Goal: Check status: Check status

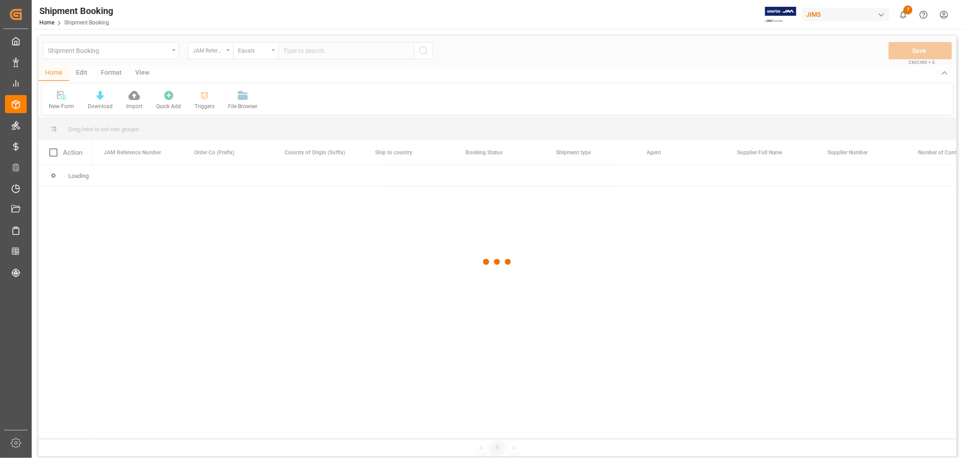
click at [327, 54] on input "text" at bounding box center [346, 50] width 136 height 17
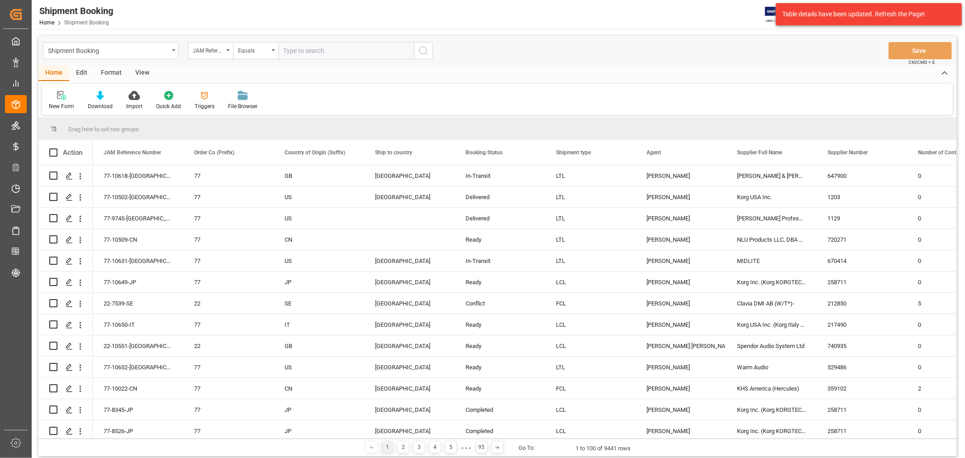
click at [319, 53] on input "text" at bounding box center [346, 50] width 136 height 17
type input "77-10509-CN"
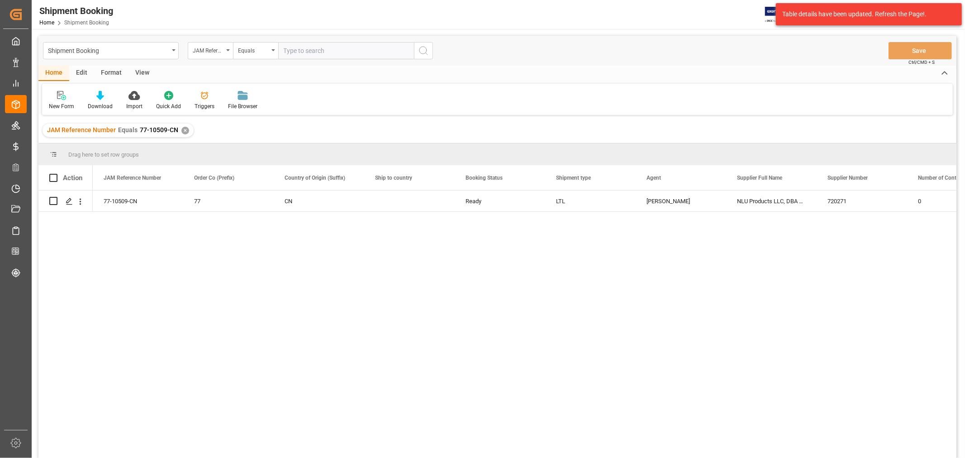
click at [145, 74] on div "View" at bounding box center [143, 73] width 28 height 15
click at [57, 102] on div "Default" at bounding box center [58, 106] width 18 height 8
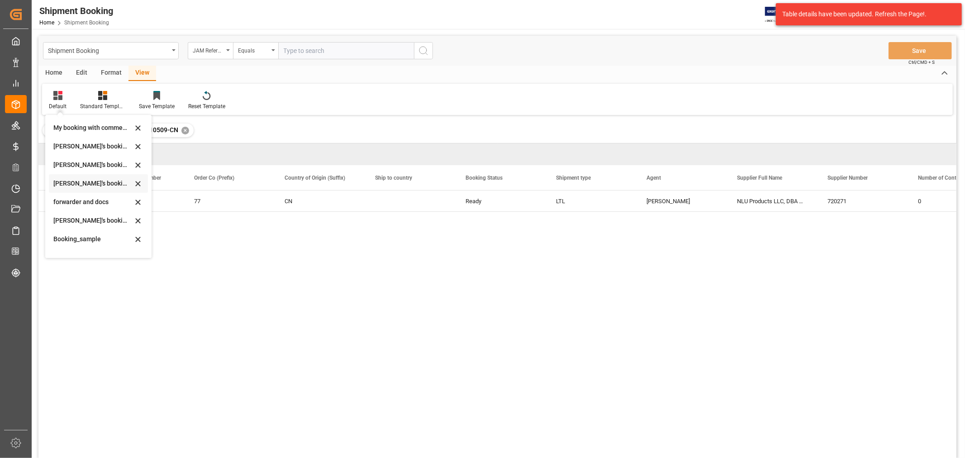
scroll to position [86, 0]
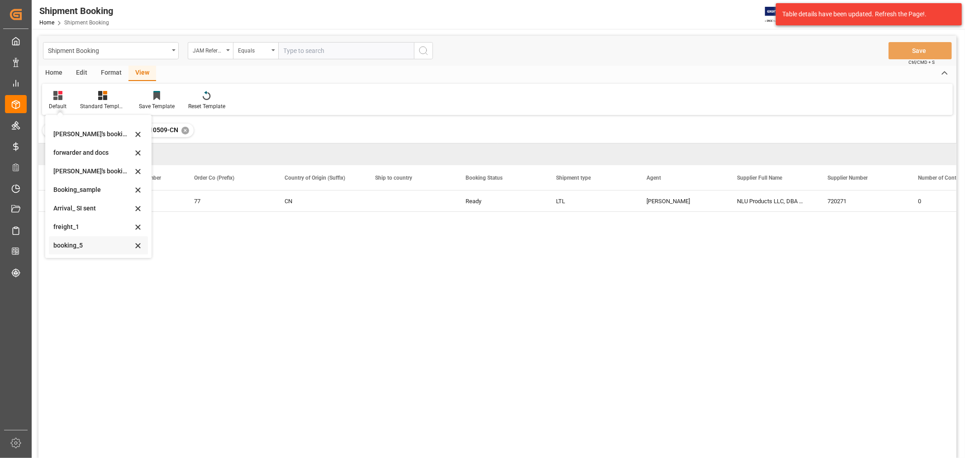
click at [79, 245] on div "booking_5" at bounding box center [92, 246] width 79 height 10
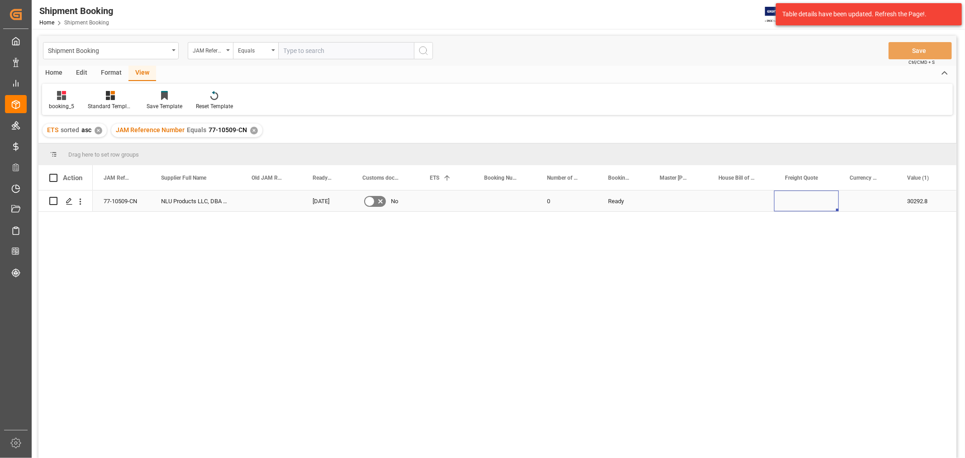
click at [791, 206] on div "Press SPACE to select this row." at bounding box center [806, 201] width 65 height 21
click at [791, 206] on input "Press SPACE to select this row." at bounding box center [807, 206] width 50 height 17
type input "4350"
click at [862, 204] on div "Press SPACE to select this row." at bounding box center [867, 201] width 57 height 21
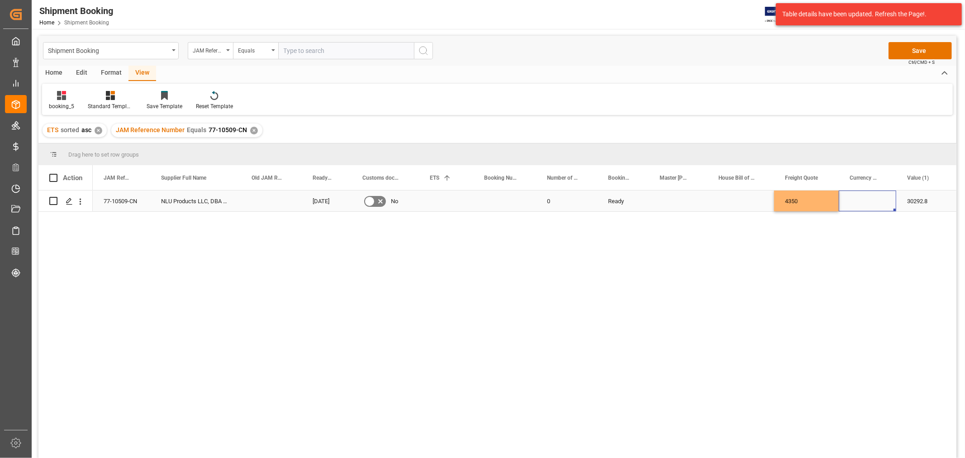
click at [862, 204] on div "Press SPACE to select this row." at bounding box center [867, 201] width 57 height 21
type input "USD"
click at [744, 192] on div "Press SPACE to select this row." at bounding box center [741, 201] width 67 height 21
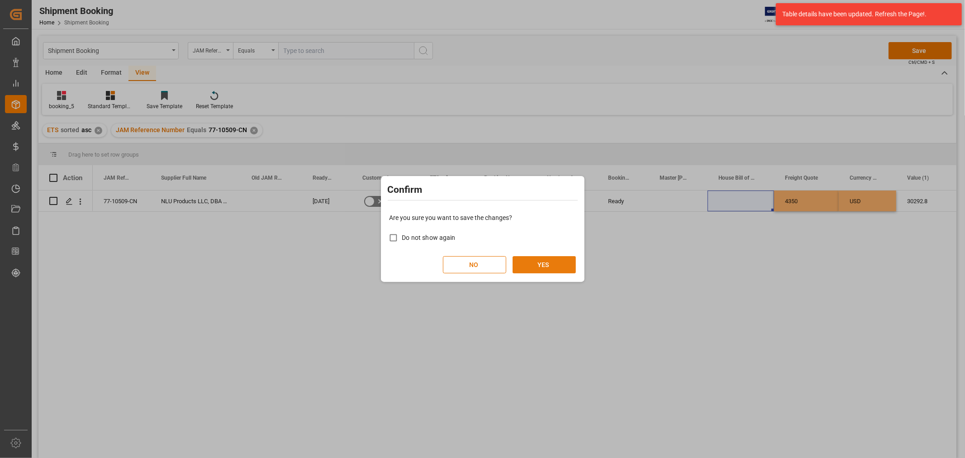
click at [546, 260] on button "YES" at bounding box center [544, 264] width 63 height 17
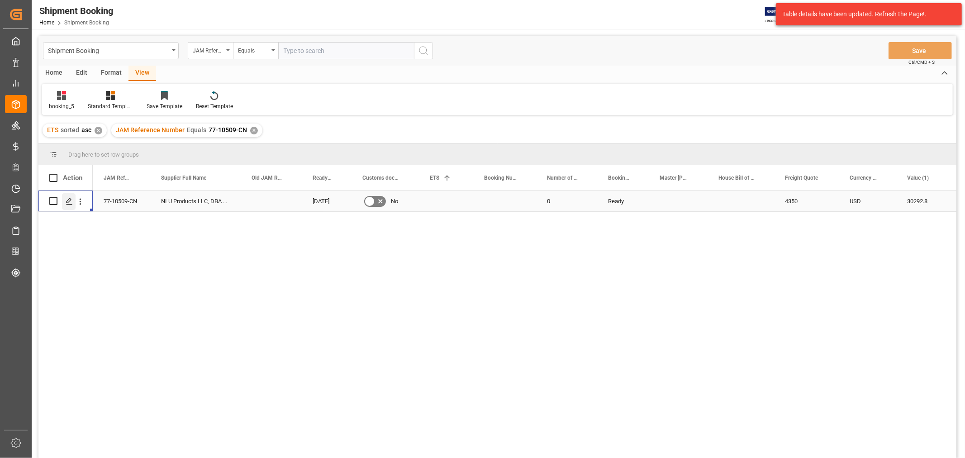
click at [68, 201] on icon "Press SPACE to select this row." at bounding box center [69, 201] width 7 height 7
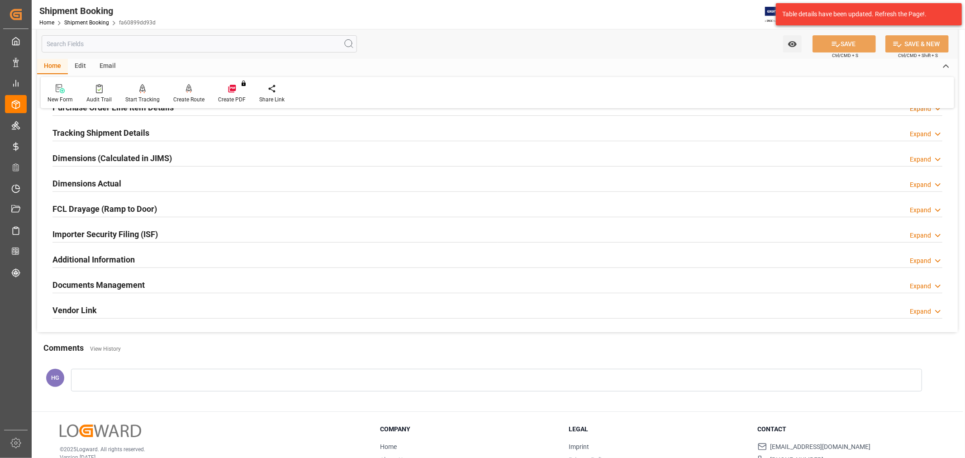
scroll to position [222, 0]
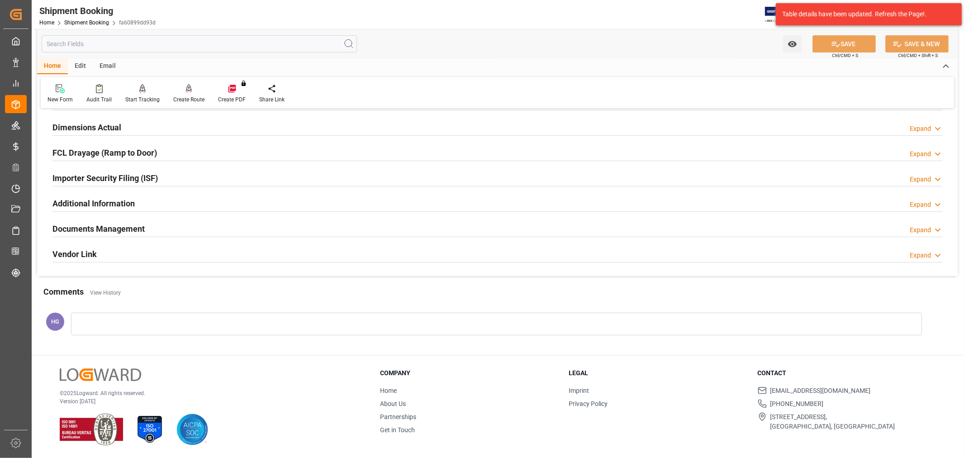
click at [132, 230] on h2 "Documents Management" at bounding box center [98, 229] width 92 height 12
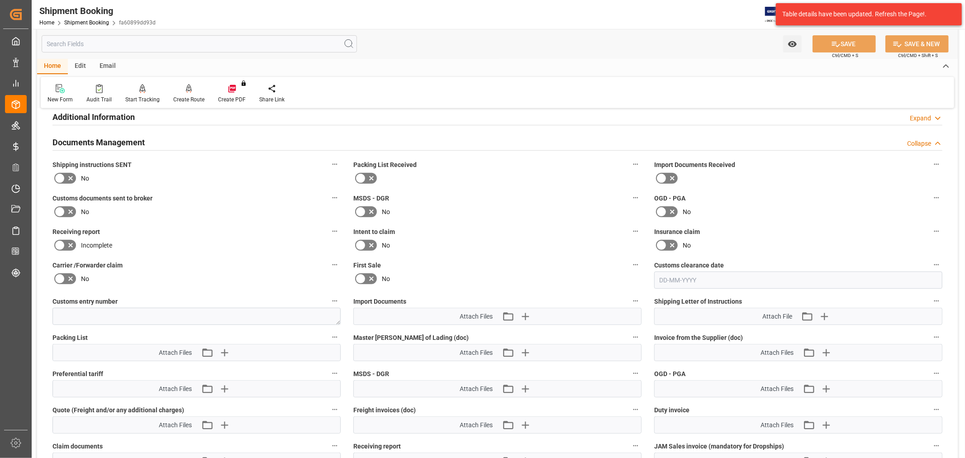
scroll to position [473, 0]
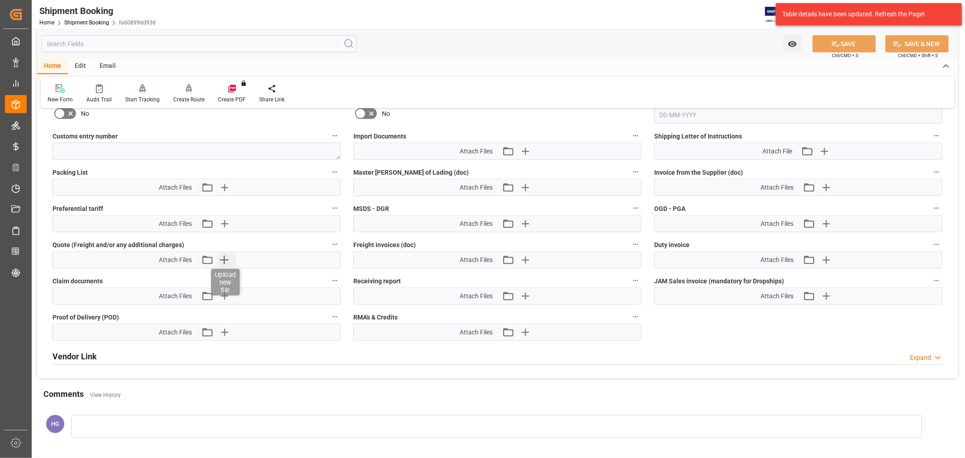
click at [225, 256] on icon "button" at bounding box center [224, 260] width 14 height 14
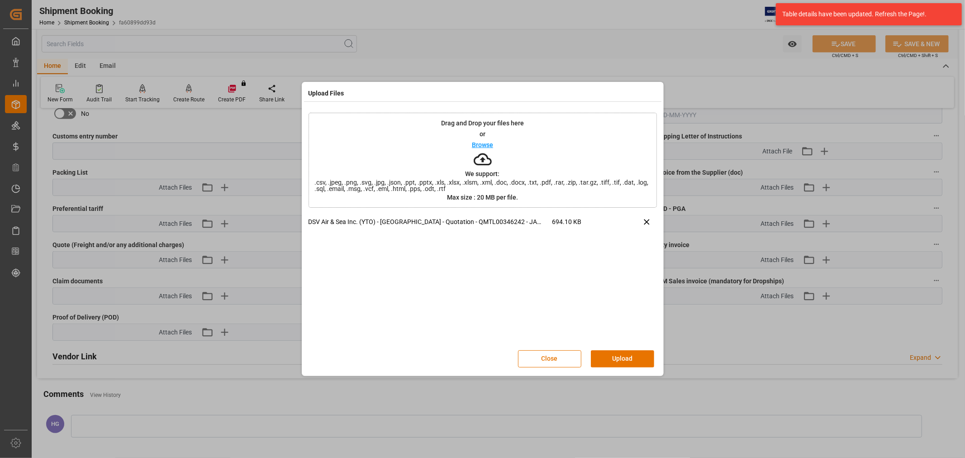
click at [616, 360] on button "Upload" at bounding box center [622, 358] width 63 height 17
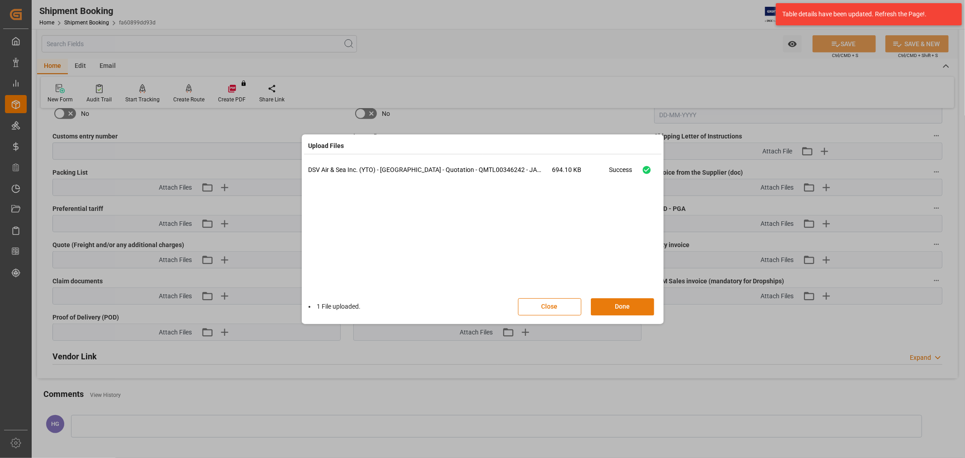
click at [618, 308] on button "Done" at bounding box center [622, 306] width 63 height 17
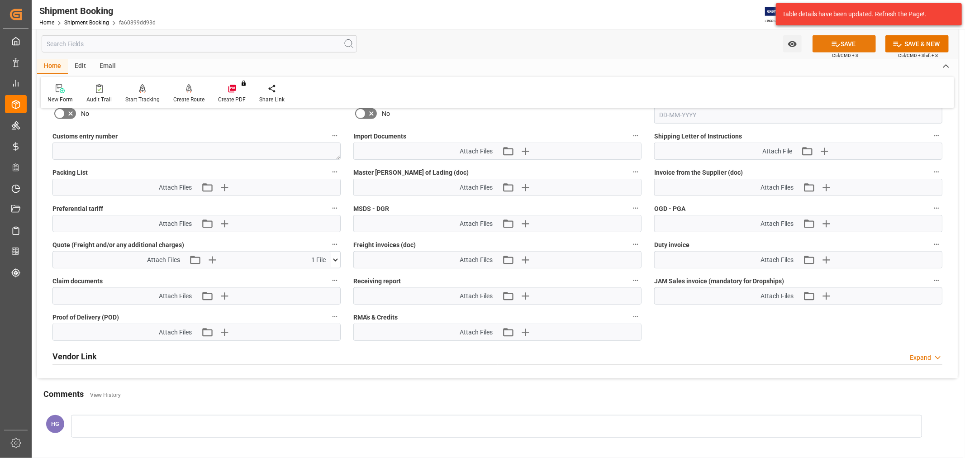
click at [832, 43] on icon at bounding box center [836, 44] width 8 height 5
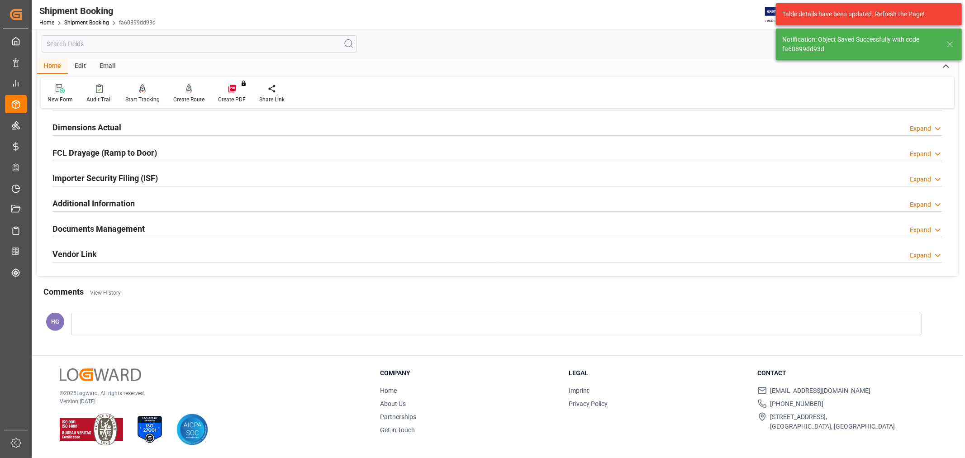
scroll to position [121, 0]
